Goal: Task Accomplishment & Management: Use online tool/utility

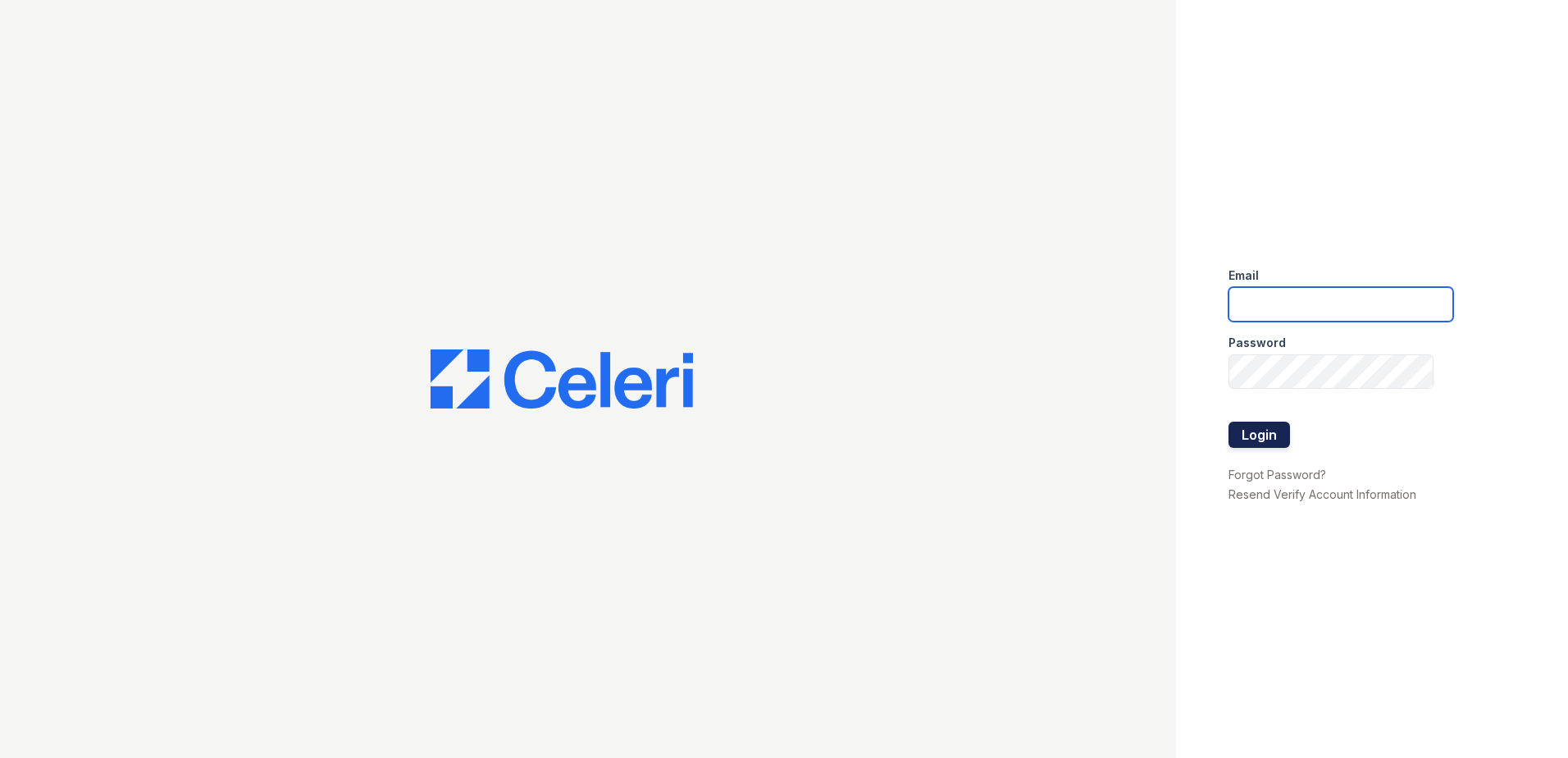
type input "[EMAIL_ADDRESS][DOMAIN_NAME]"
click at [1283, 433] on button "Login" at bounding box center [1259, 435] width 61 height 26
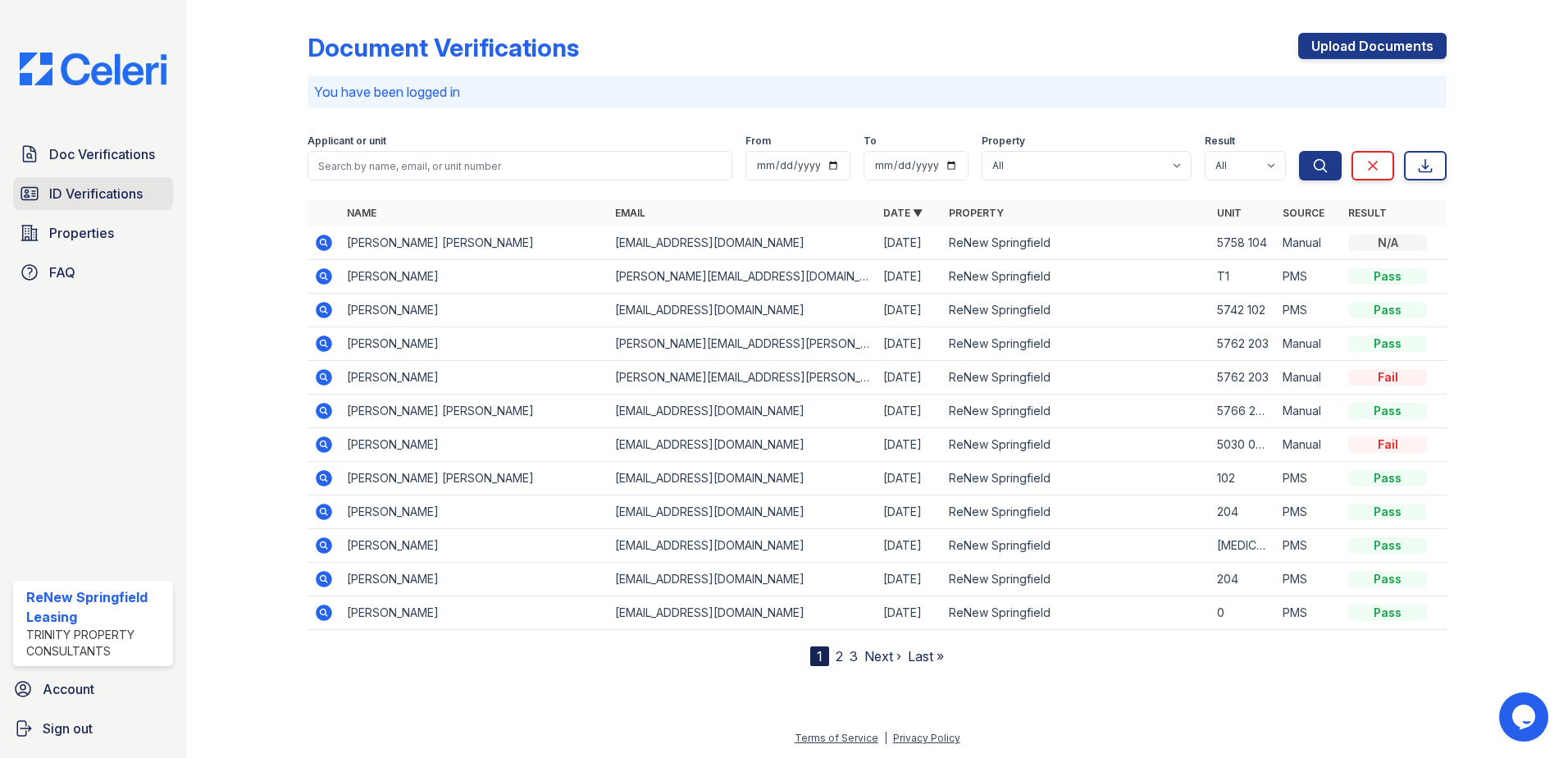
click at [87, 192] on span "ID Verifications" at bounding box center [95, 193] width 93 height 19
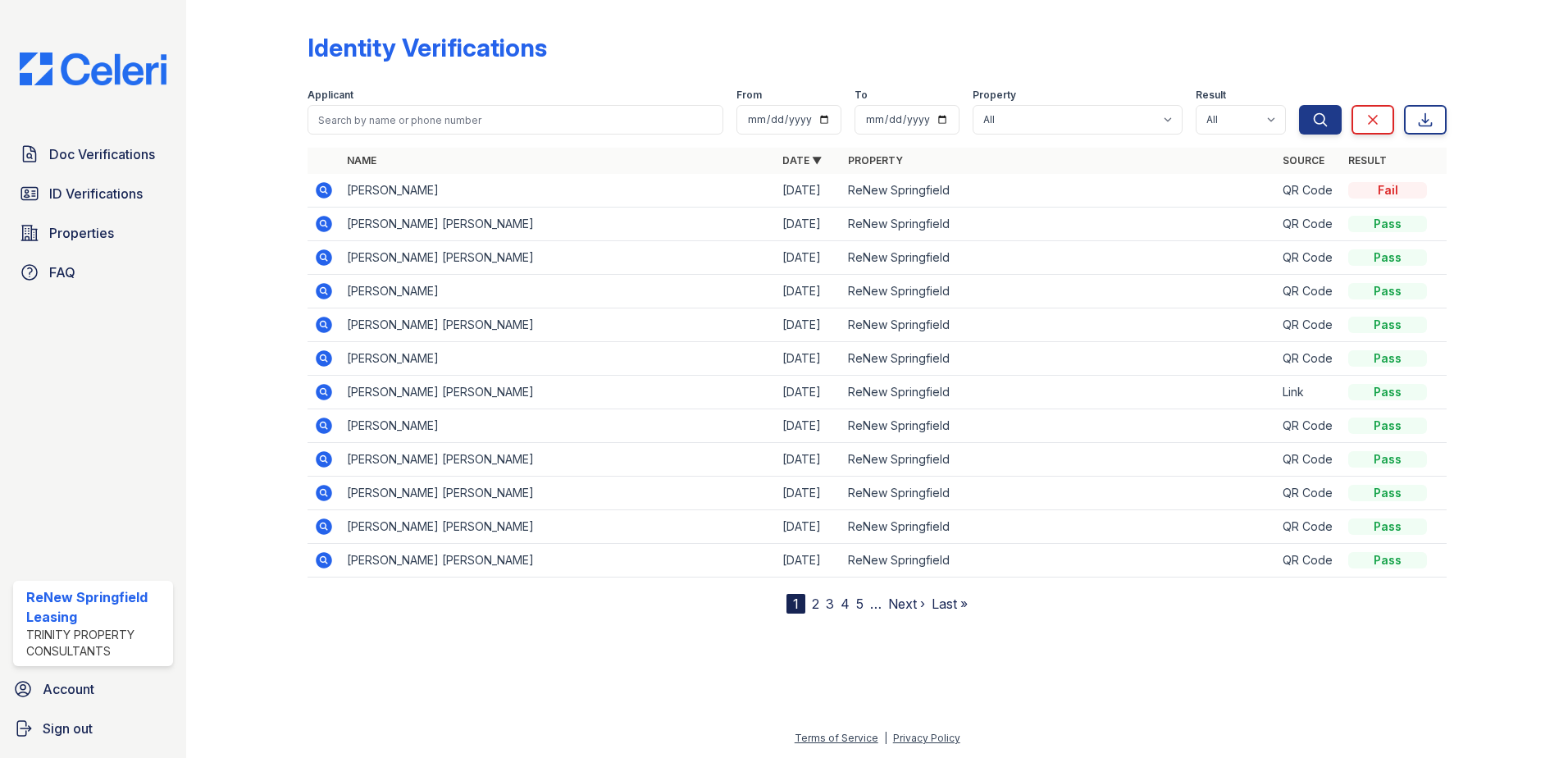
click at [324, 187] on icon at bounding box center [323, 190] width 19 height 19
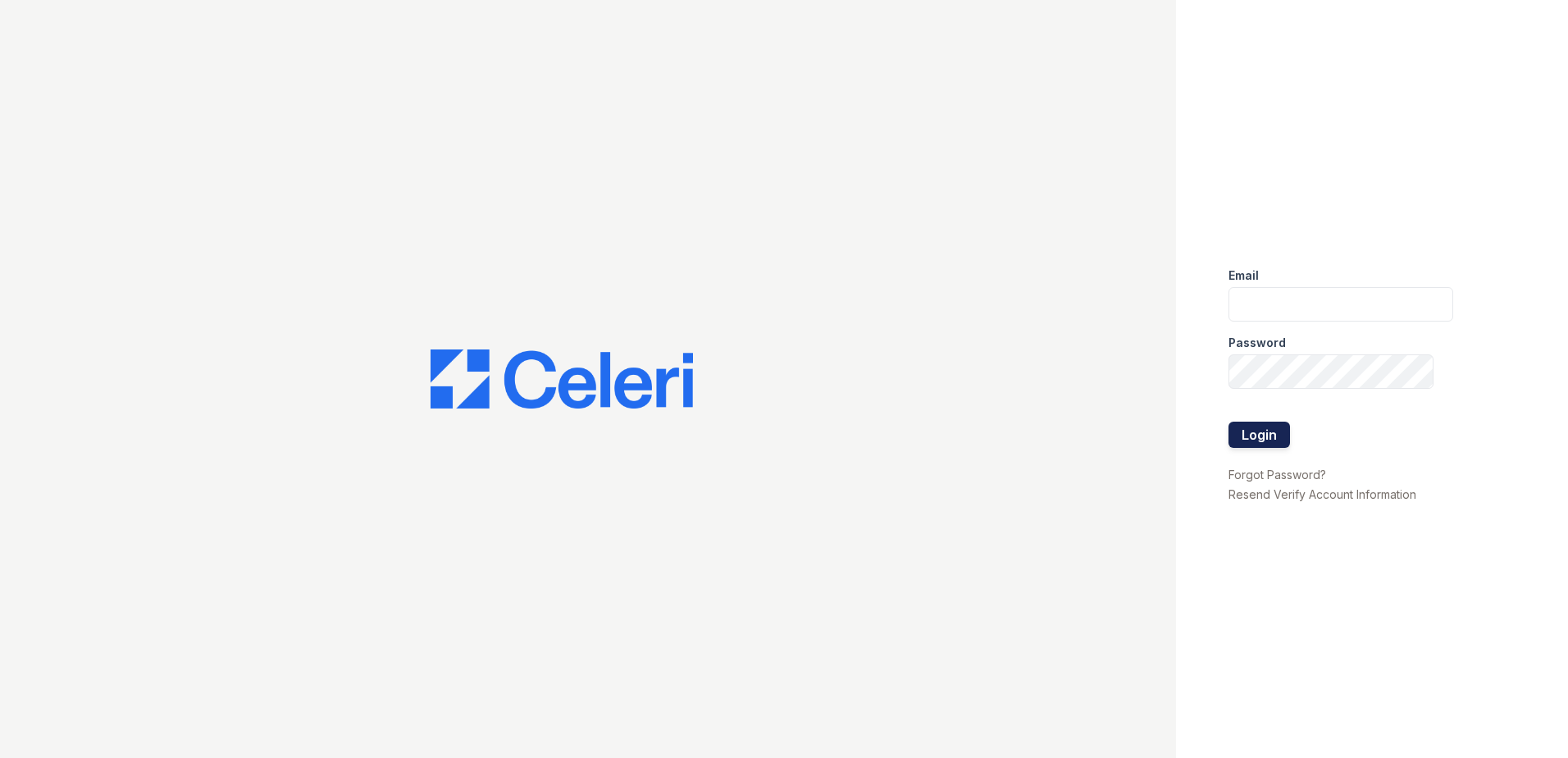
type input "renewspringfield@trinity-pm.com"
click at [1258, 439] on button "Login" at bounding box center [1259, 435] width 61 height 26
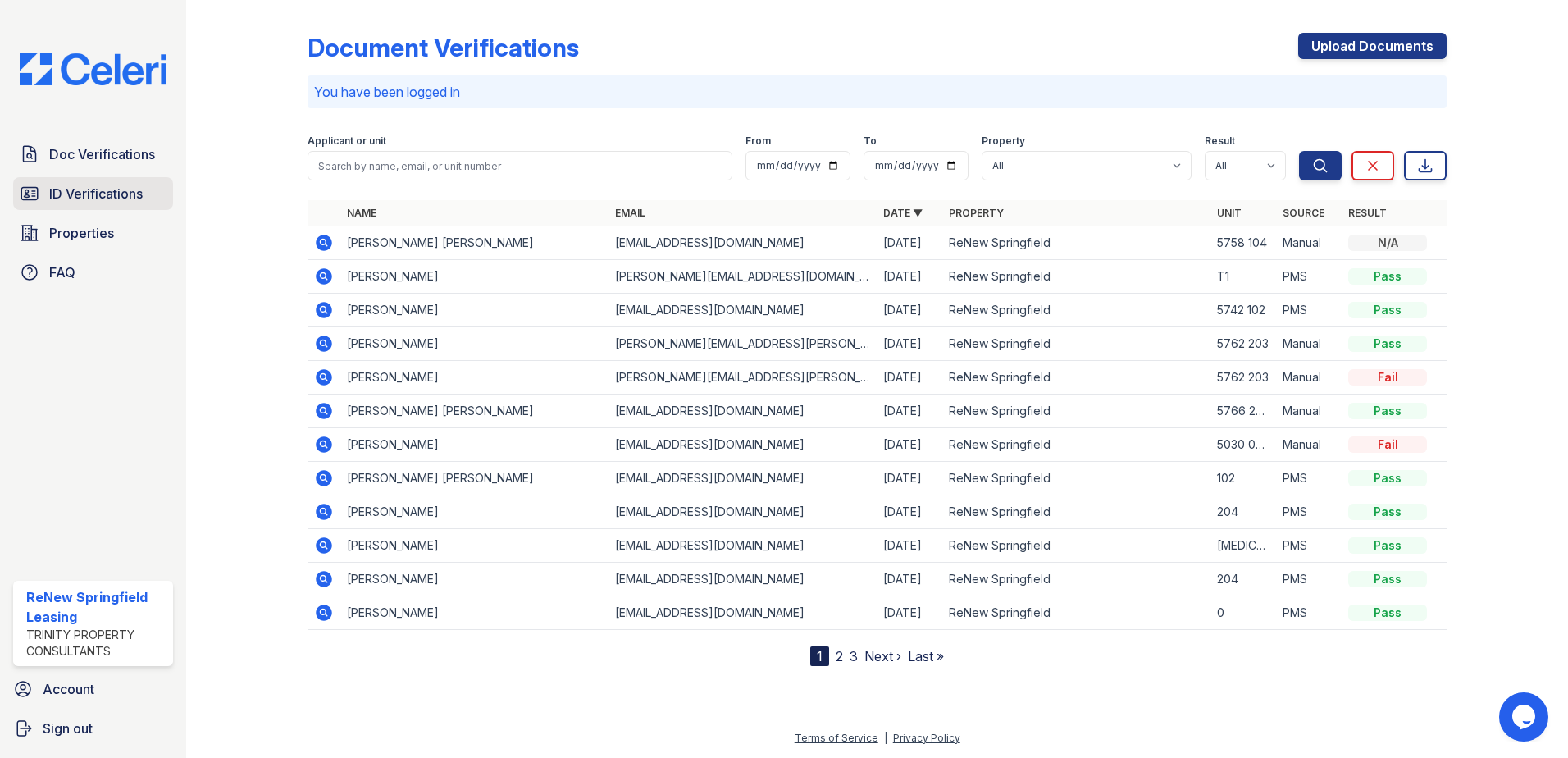
click at [94, 195] on span "ID Verifications" at bounding box center [95, 193] width 93 height 19
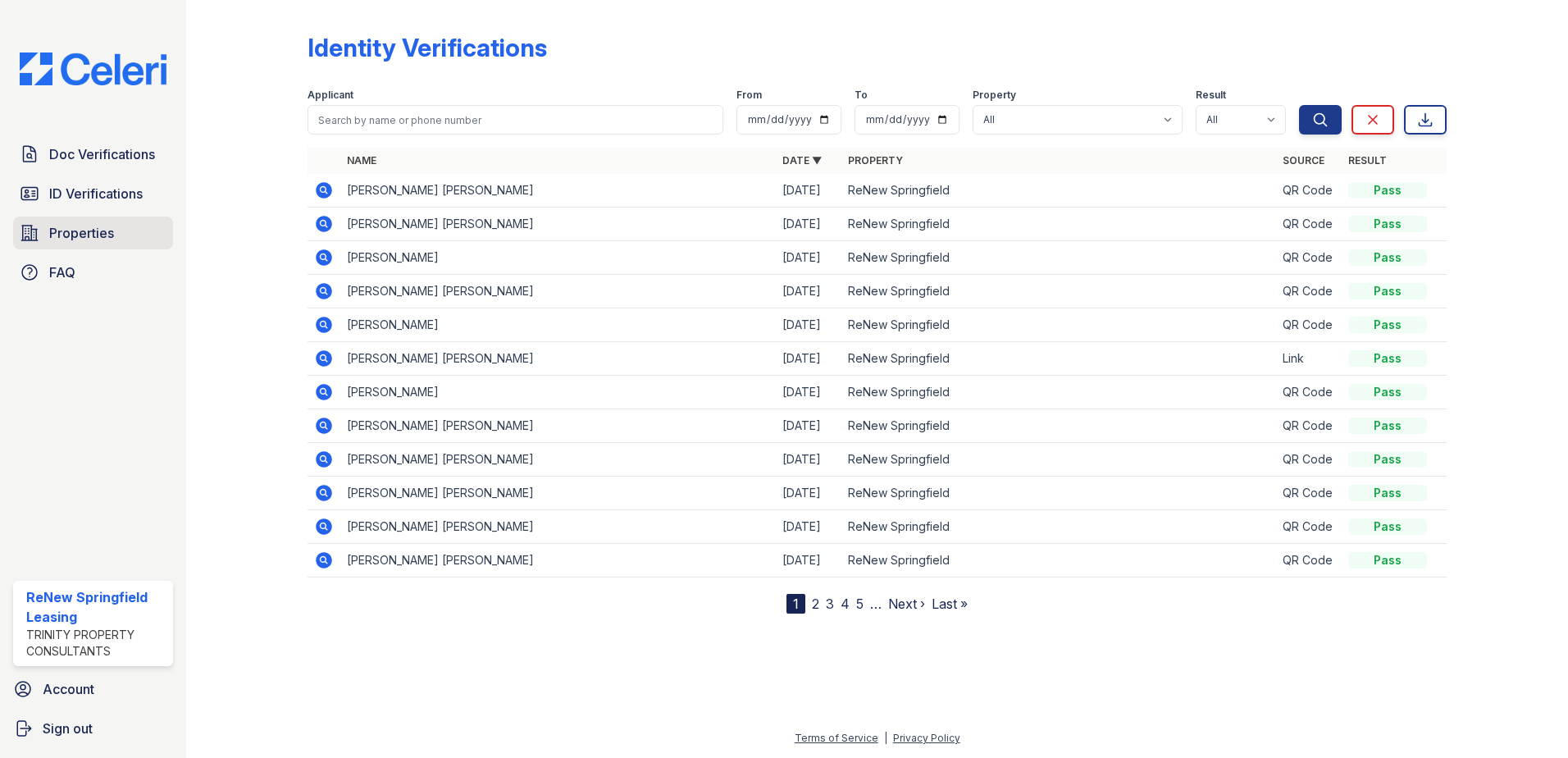
click at [66, 234] on span "Properties" at bounding box center [81, 232] width 65 height 19
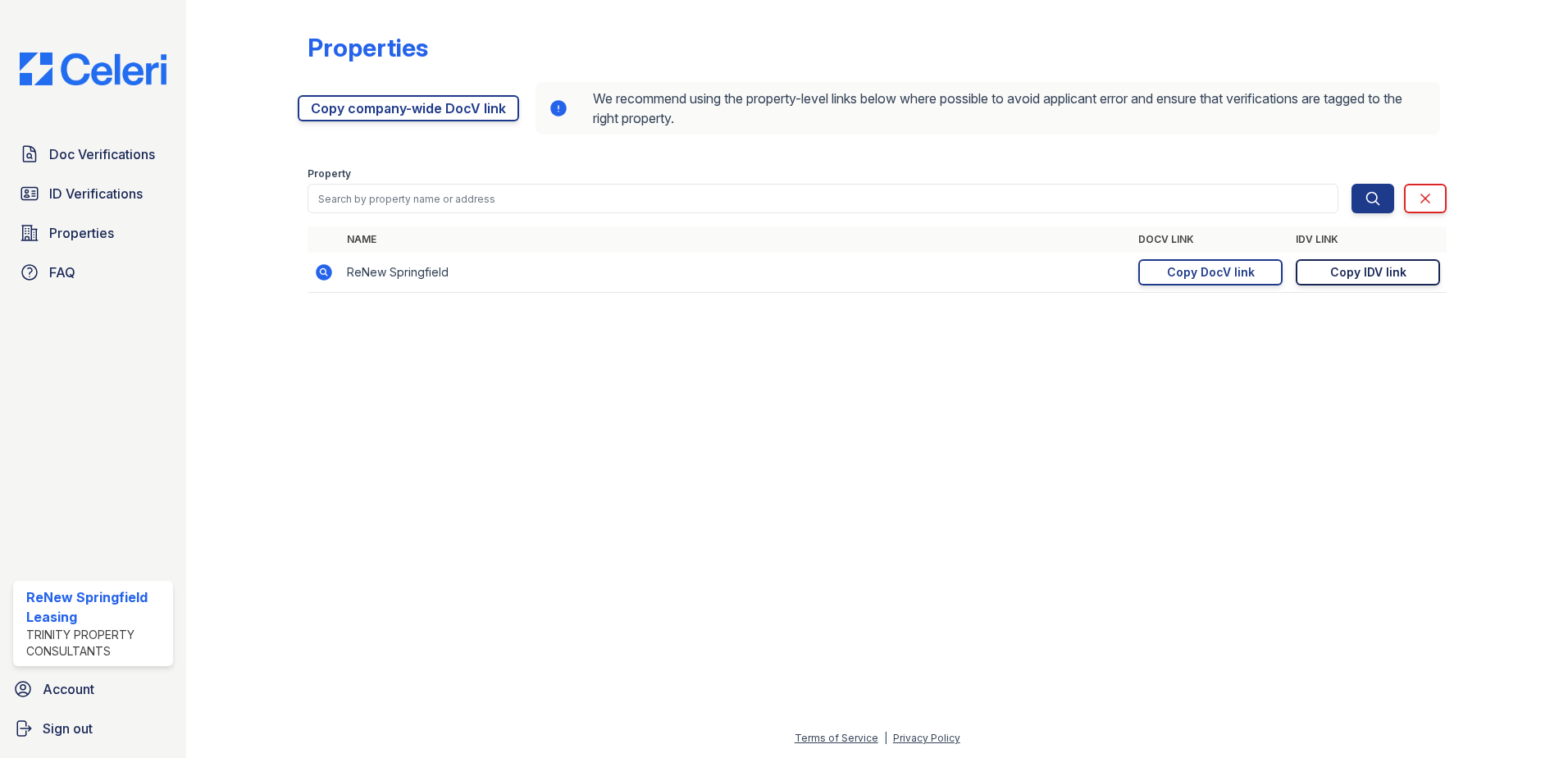
click at [1368, 272] on div "Copy IDV link" at bounding box center [1368, 272] width 77 height 16
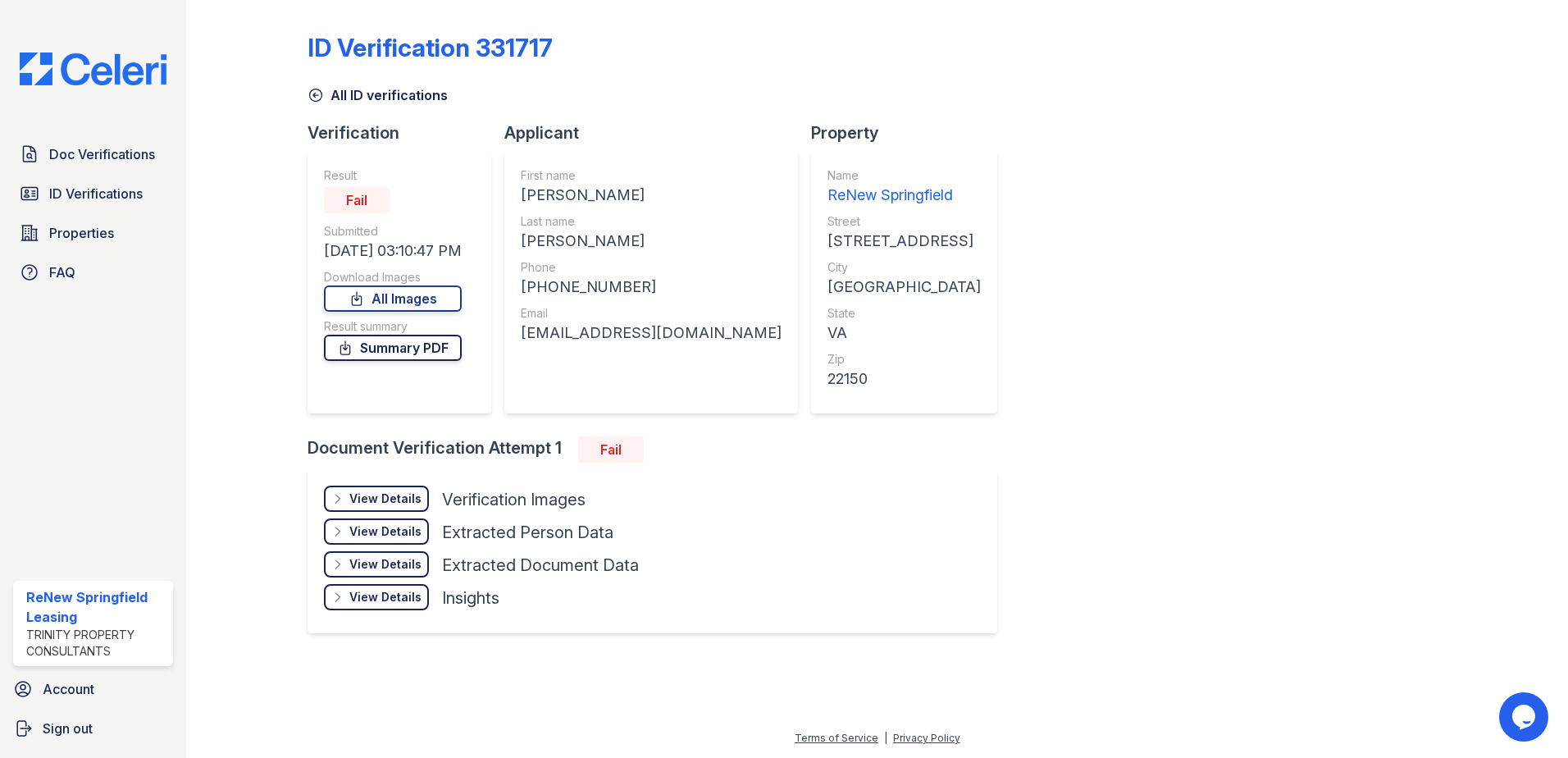
click at [408, 345] on link "Summary PDF" at bounding box center [393, 347] width 138 height 26
click at [108, 191] on span "ID Verifications" at bounding box center [95, 193] width 93 height 19
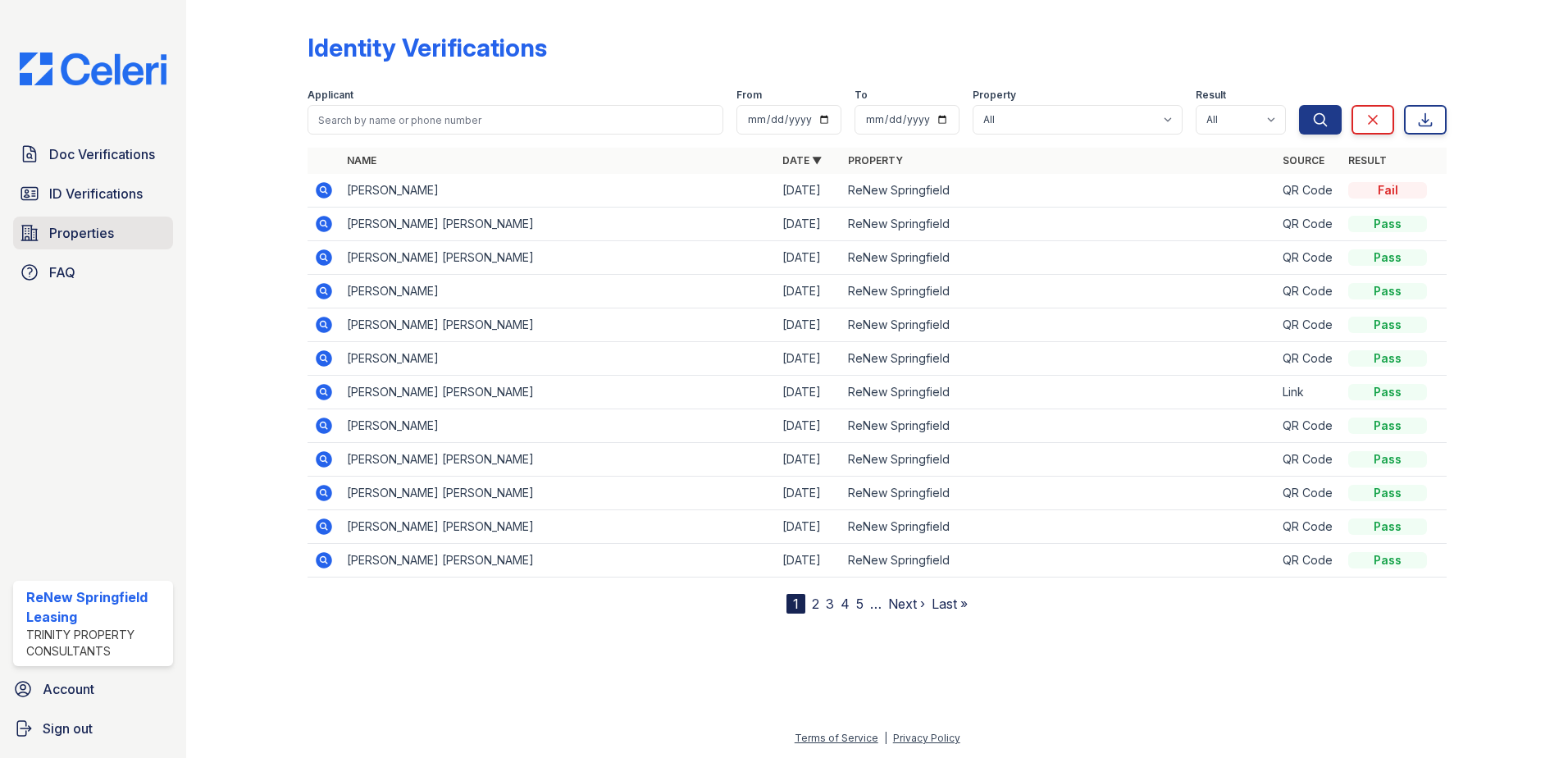
click at [69, 230] on span "Properties" at bounding box center [81, 232] width 65 height 19
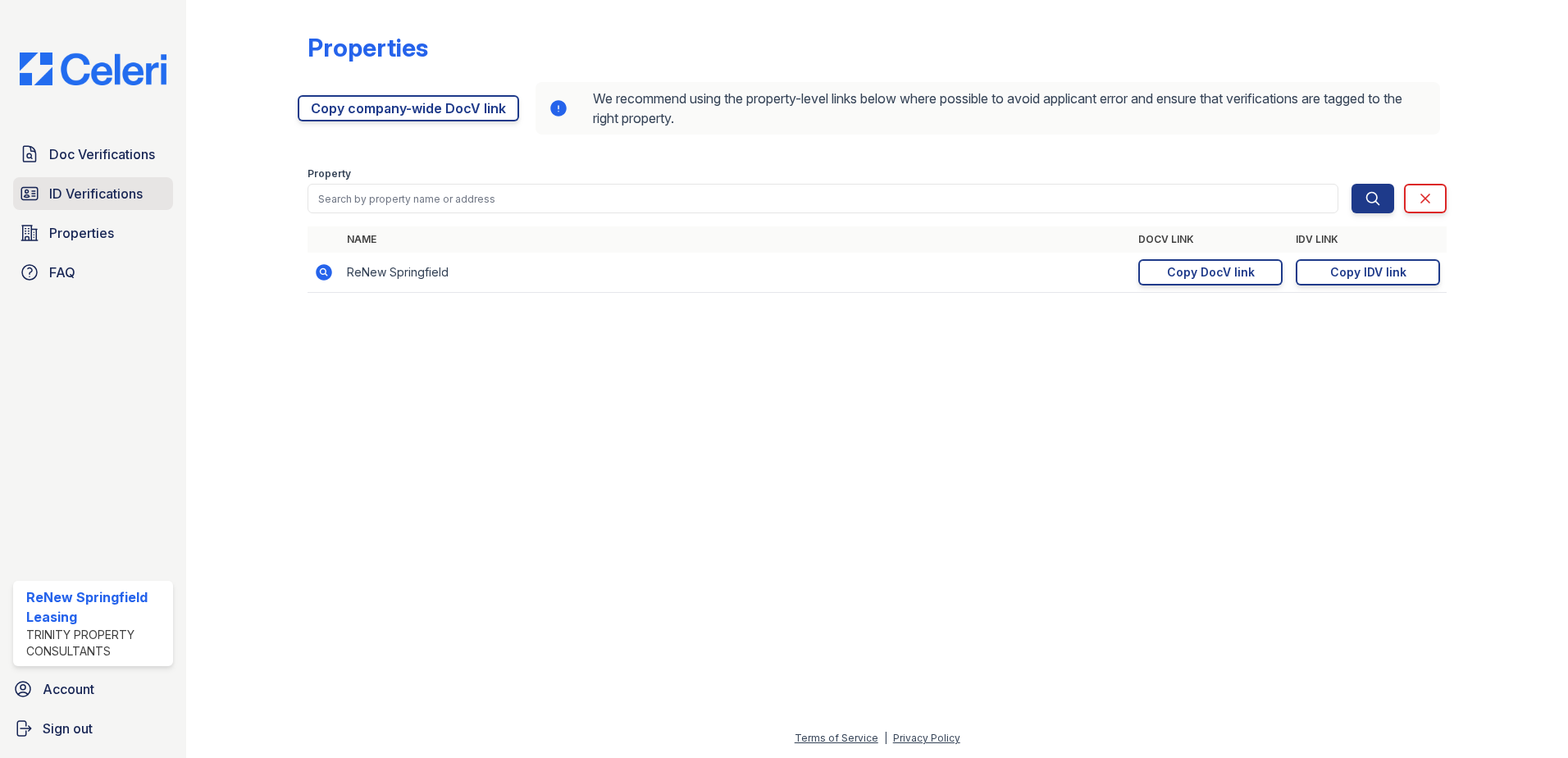
click at [105, 182] on link "ID Verifications" at bounding box center [93, 193] width 160 height 33
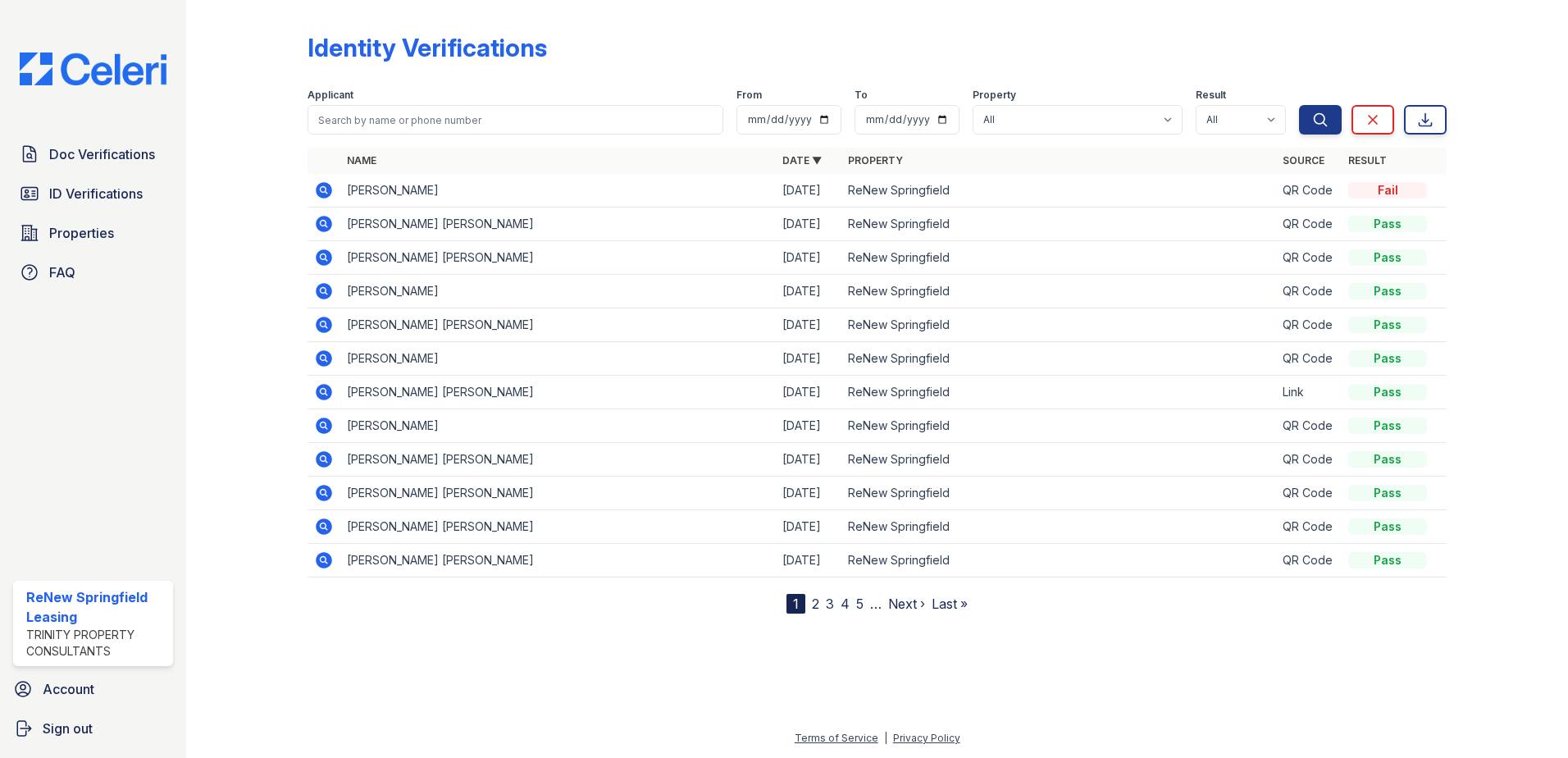
click at [152, 344] on div "Doc Verifications ID Verifications Properties FAQ ReNew Springfield Leasing Tri…" at bounding box center [93, 379] width 186 height 758
